Goal: Find specific page/section: Find specific page/section

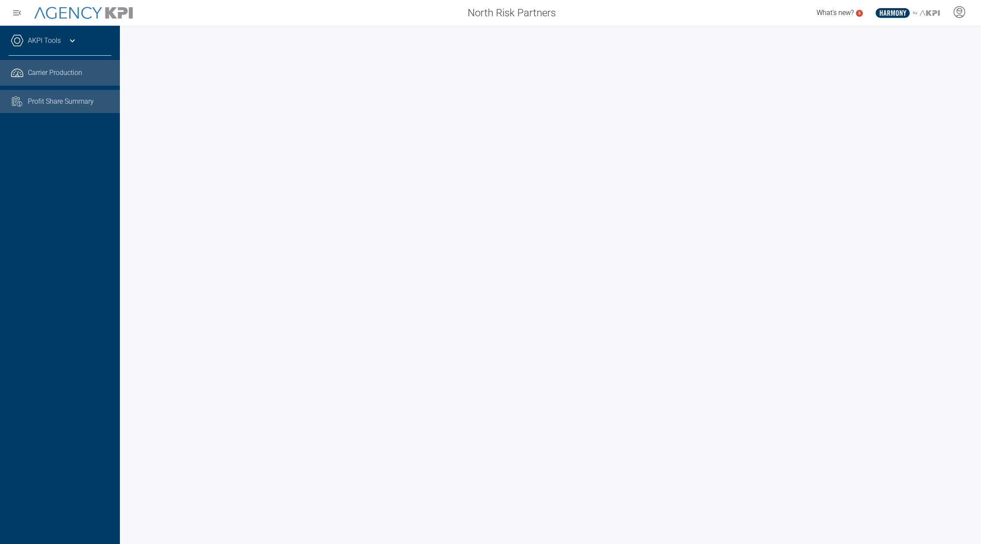
click at [89, 109] on link "Task List Cash Streamline Icon: [URL][DOMAIN_NAME] Profit Share Summary" at bounding box center [60, 101] width 120 height 23
click at [62, 76] on span "Carrier Production" at bounding box center [55, 73] width 54 height 10
click at [56, 39] on link "AKPI Tools" at bounding box center [44, 41] width 33 height 10
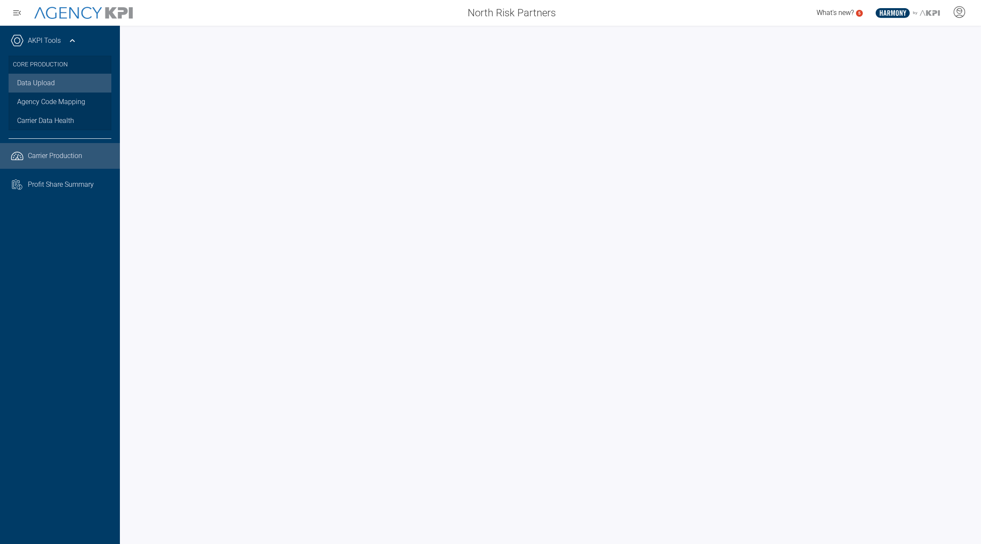
click at [42, 87] on link "Data Upload" at bounding box center [60, 83] width 103 height 19
click at [960, 11] on icon at bounding box center [959, 9] width 5 height 1
click at [924, 36] on span "Admin Portal" at bounding box center [917, 36] width 37 height 7
click at [43, 99] on link "Agency Code Mapping" at bounding box center [60, 101] width 103 height 19
click at [30, 83] on link "Data Upload" at bounding box center [60, 83] width 103 height 19
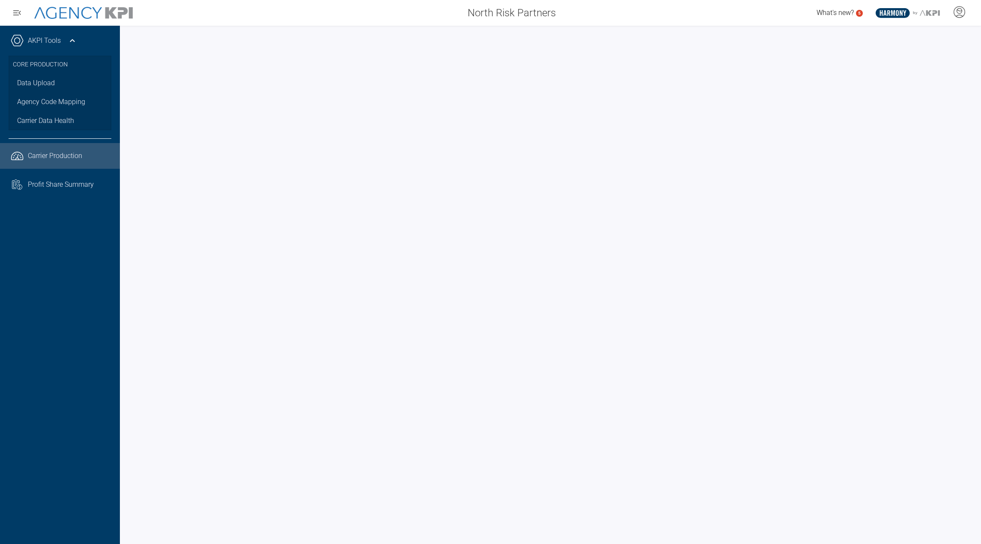
click at [44, 47] on div "AKPI Tools" at bounding box center [60, 44] width 103 height 21
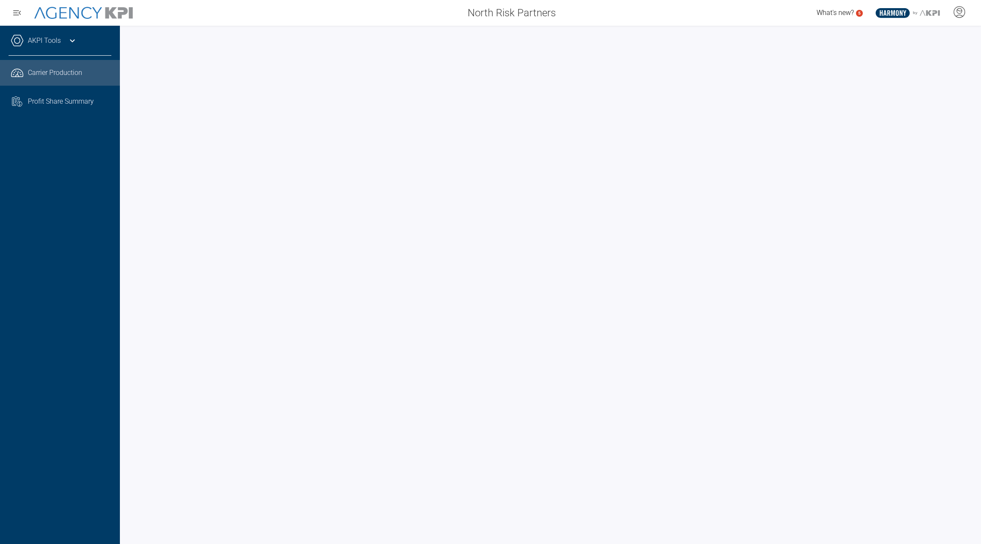
click at [59, 35] on div "AKPI Tools" at bounding box center [60, 44] width 103 height 21
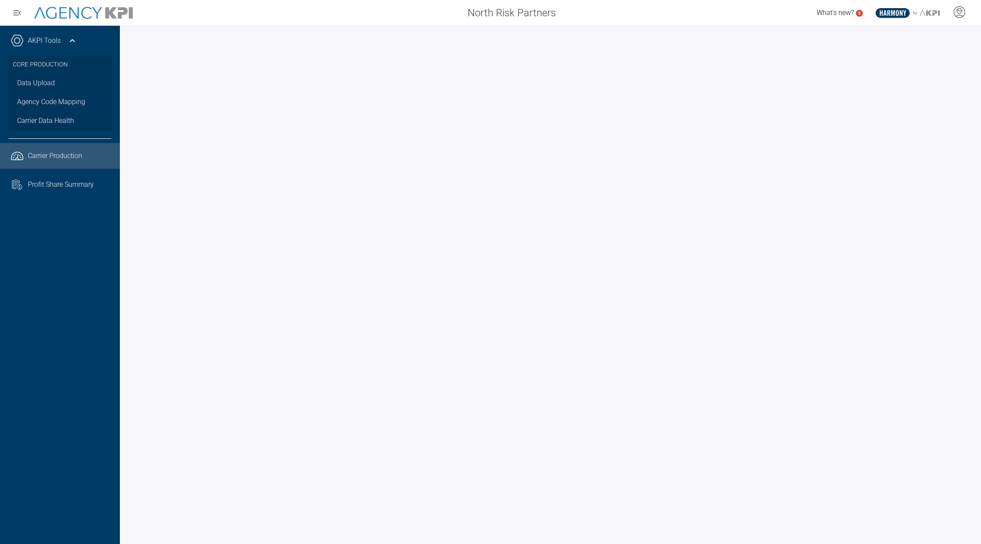
click at [70, 39] on icon at bounding box center [72, 41] width 10 height 10
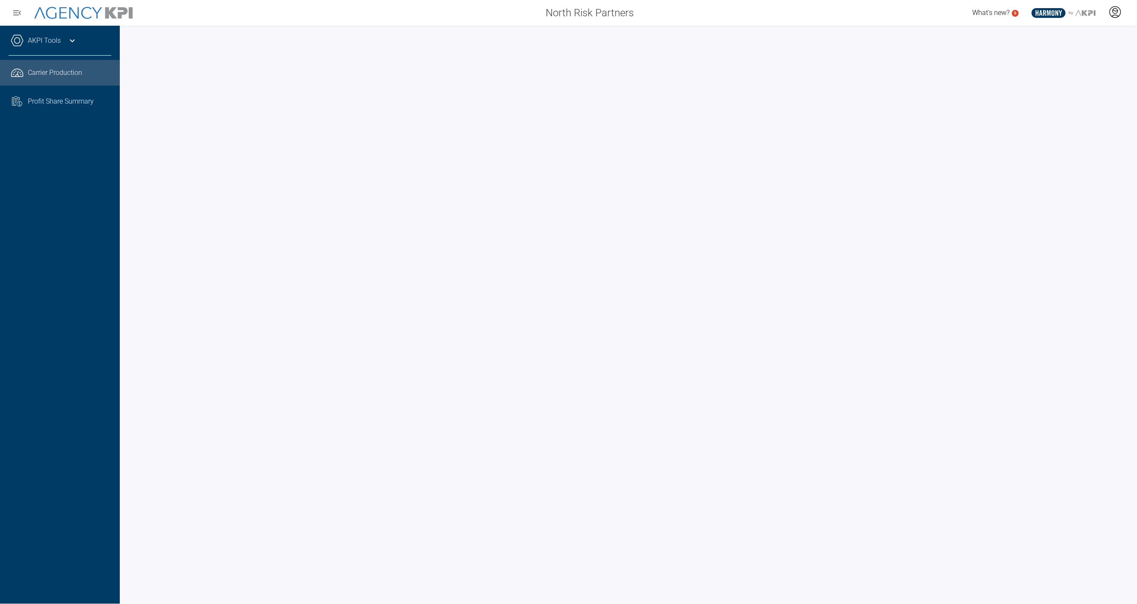
click at [980, 15] on icon at bounding box center [1115, 15] width 7 height 1
click at [980, 37] on li "Admin Portal" at bounding box center [1081, 36] width 92 height 20
click at [636, 9] on div "North Risk Partners" at bounding box center [391, 12] width 497 height 17
click at [980, 10] on icon at bounding box center [1115, 12] width 13 height 13
click at [980, 56] on li "Log Out" at bounding box center [1081, 60] width 92 height 18
